Goal: Find specific page/section: Find specific page/section

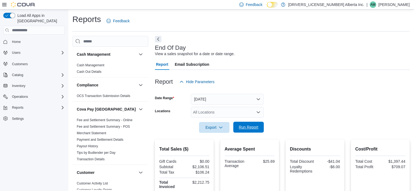
click at [248, 126] on span "Run Report" at bounding box center [249, 127] width 20 height 5
click at [249, 132] on span "Run Report" at bounding box center [249, 127] width 24 height 11
click at [237, 119] on div at bounding box center [282, 120] width 255 height 4
click at [256, 126] on span "Run Report" at bounding box center [249, 127] width 20 height 5
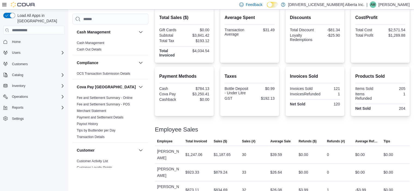
scroll to position [45, 0]
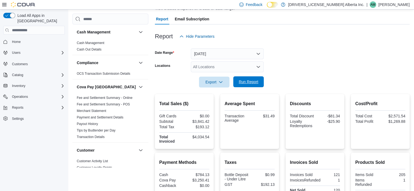
click at [249, 83] on span "Run Report" at bounding box center [249, 81] width 20 height 5
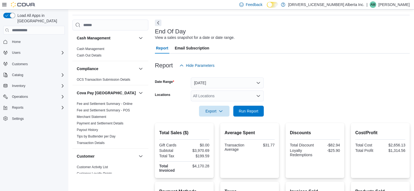
scroll to position [0, 0]
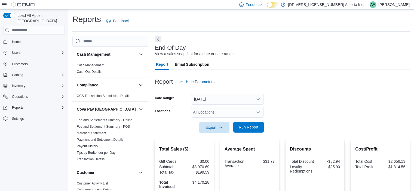
click at [248, 127] on span "Run Report" at bounding box center [249, 127] width 20 height 5
click at [246, 124] on span "Run Report" at bounding box center [249, 127] width 24 height 11
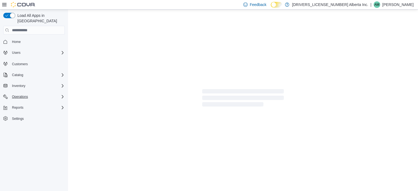
click at [31, 94] on div "Operations" at bounding box center [37, 97] width 55 height 7
click at [20, 121] on span "Reports" at bounding box center [17, 123] width 11 height 4
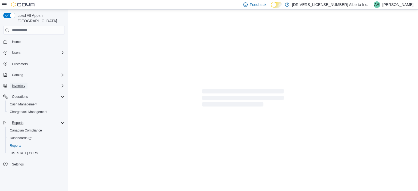
click at [19, 84] on span "Inventory" at bounding box center [18, 86] width 13 height 4
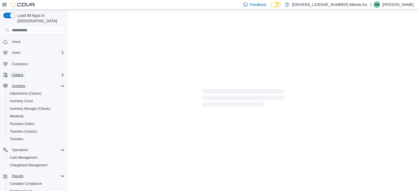
click at [21, 73] on span "Catalog" at bounding box center [17, 75] width 11 height 4
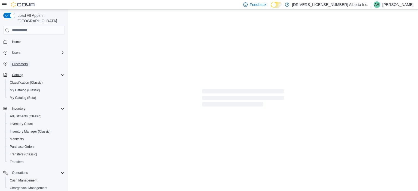
click at [22, 62] on span "Customers" at bounding box center [20, 64] width 16 height 4
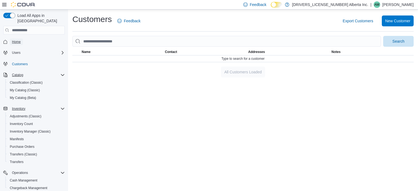
click at [14, 40] on span "Home" at bounding box center [16, 42] width 9 height 4
